Goal: Task Accomplishment & Management: Use online tool/utility

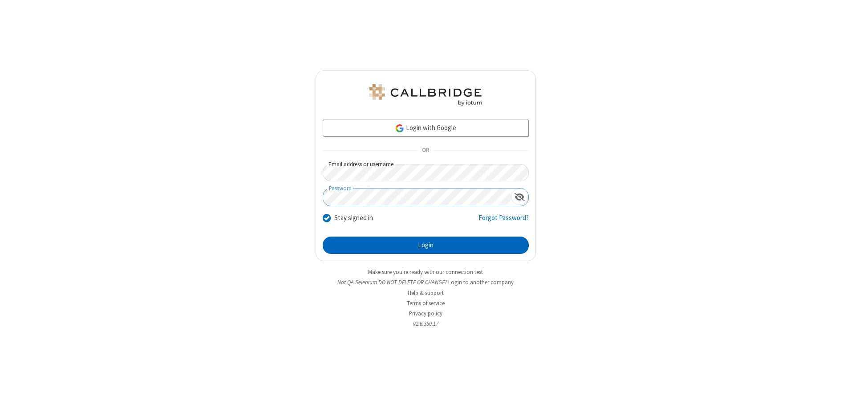
click at [425, 245] on button "Login" at bounding box center [426, 245] width 206 height 18
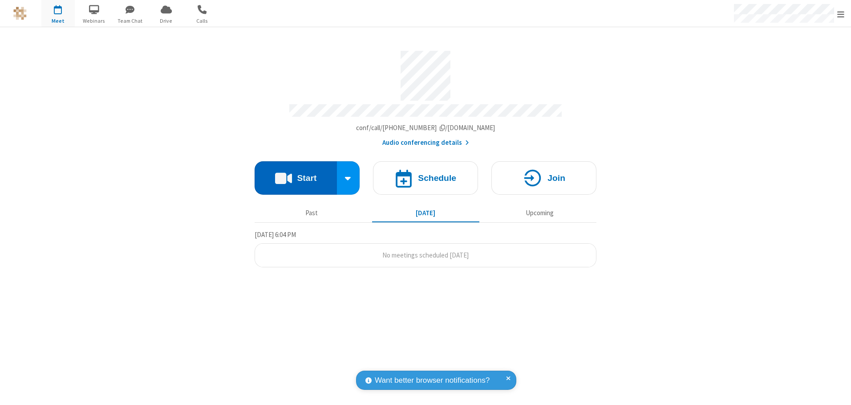
click at [295, 174] on button "Start" at bounding box center [296, 177] width 82 height 33
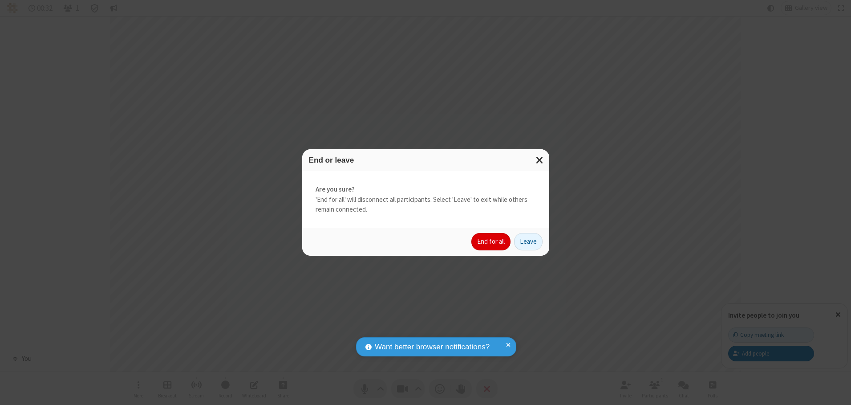
click at [491, 241] on button "End for all" at bounding box center [490, 242] width 39 height 18
